Goal: Information Seeking & Learning: Learn about a topic

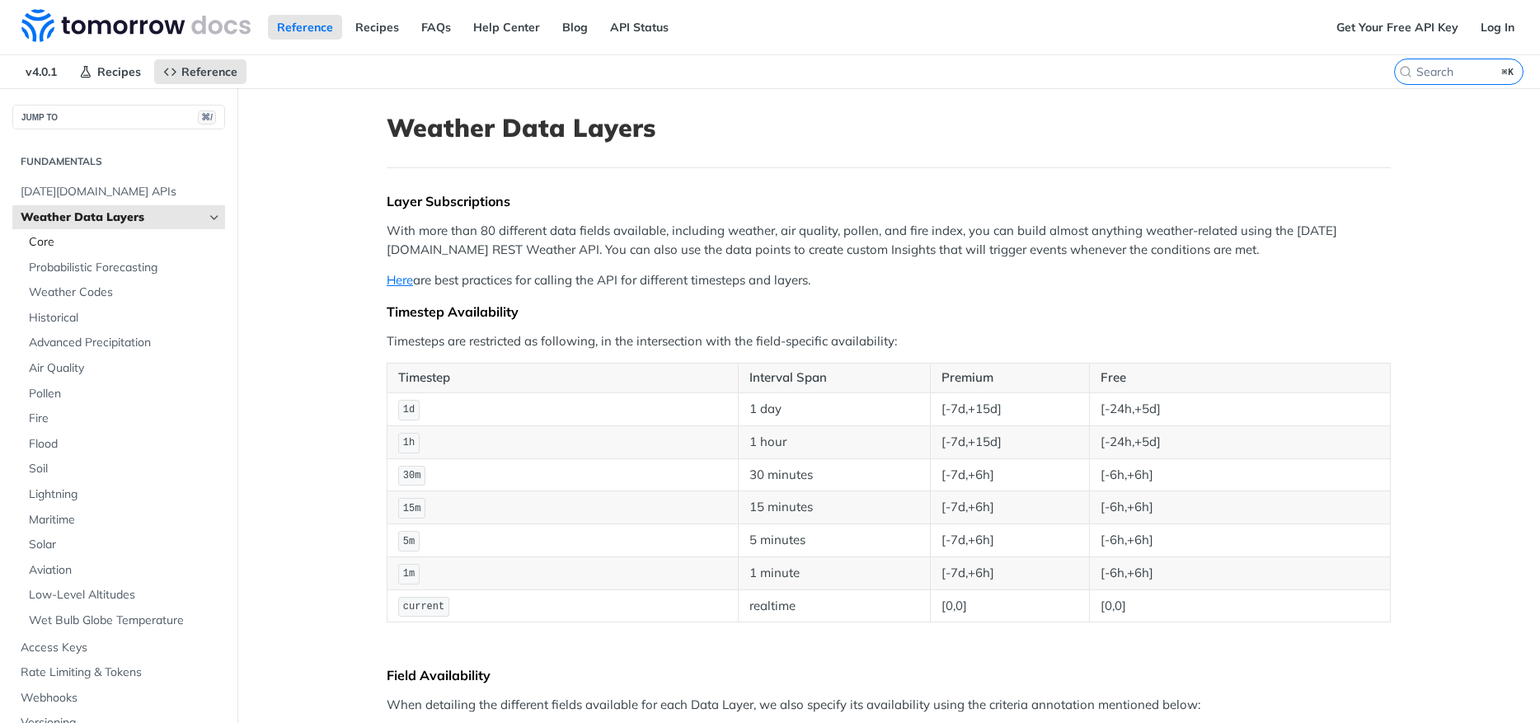
click at [111, 246] on span "Core" at bounding box center [125, 242] width 192 height 16
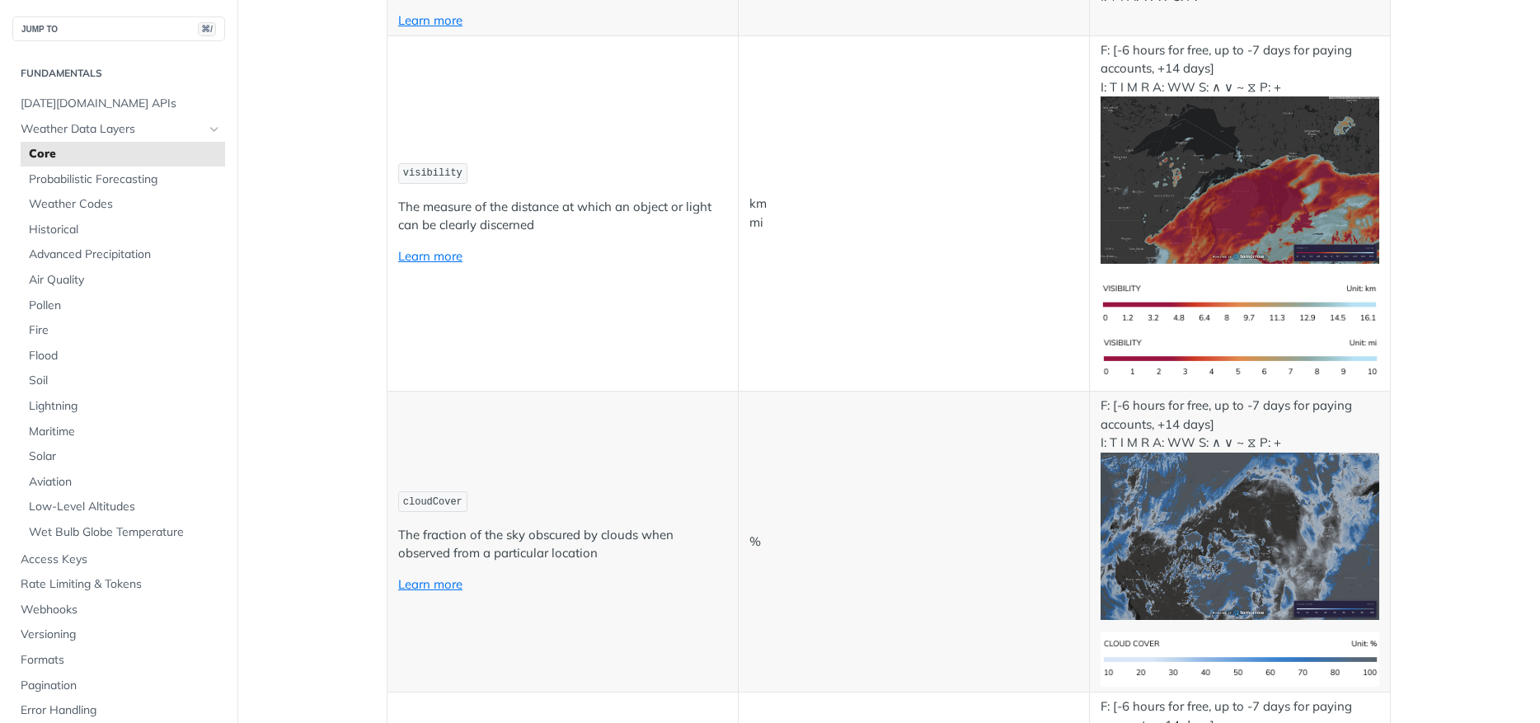
scroll to position [4261, 0]
